Goal: Transaction & Acquisition: Subscribe to service/newsletter

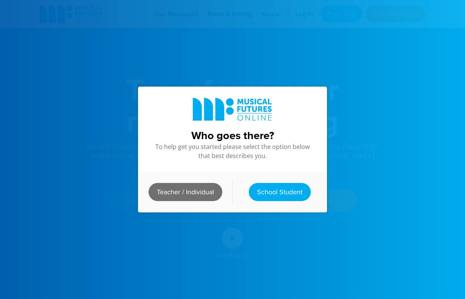
click at [190, 193] on link "Teacher / Individual" at bounding box center [186, 192] width 74 height 18
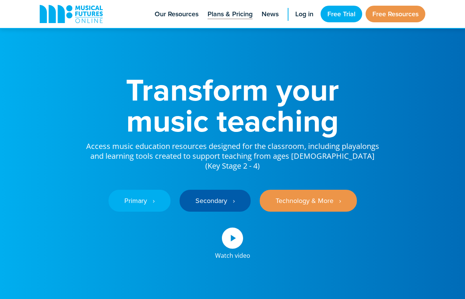
click at [232, 17] on span "Plans & Pricing" at bounding box center [230, 14] width 45 height 10
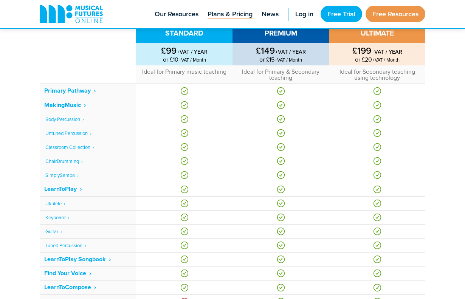
scroll to position [327, 0]
